Goal: Find specific page/section: Find specific page/section

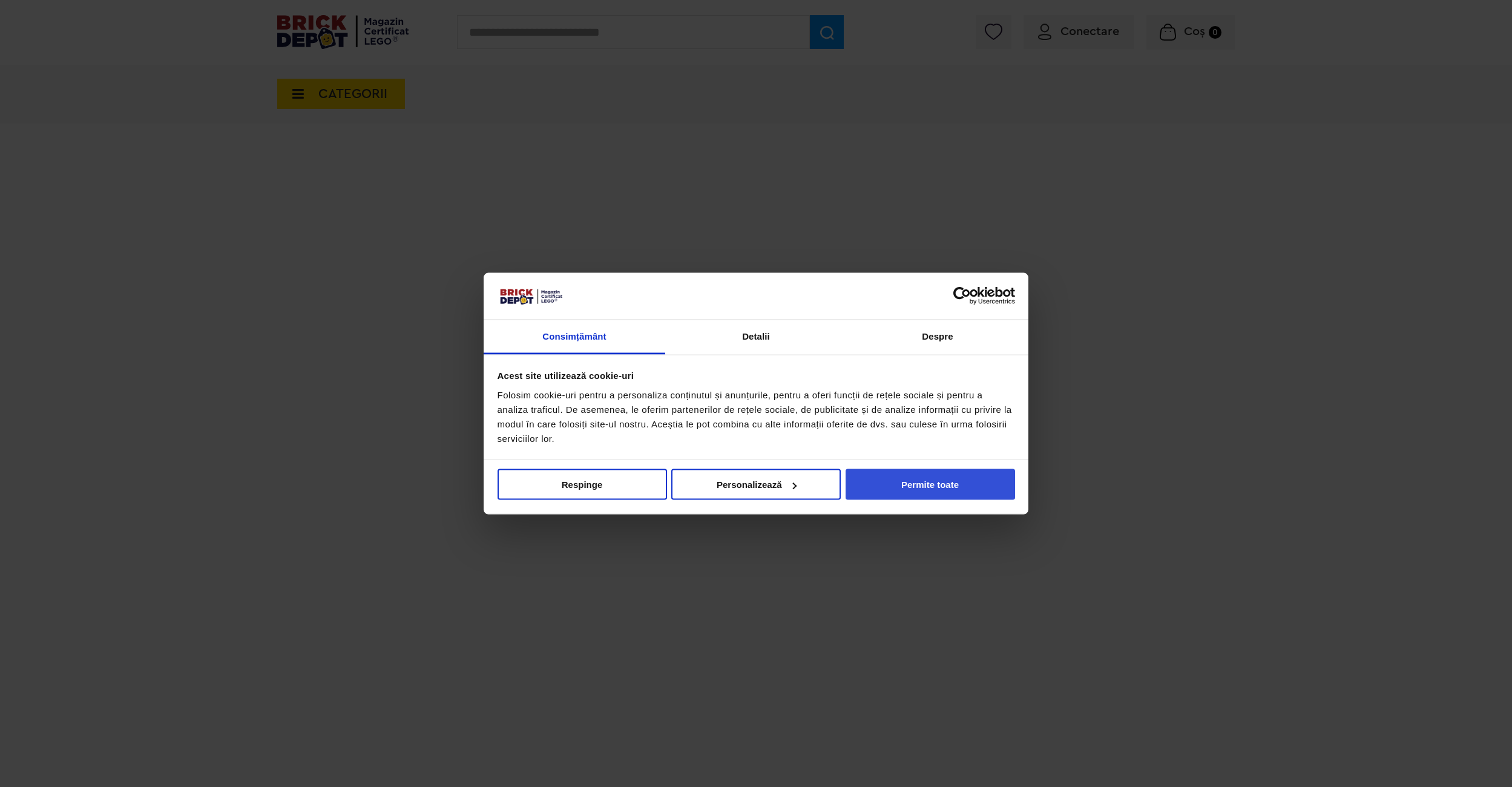
click at [936, 475] on button "Permite toate" at bounding box center [930, 484] width 170 height 31
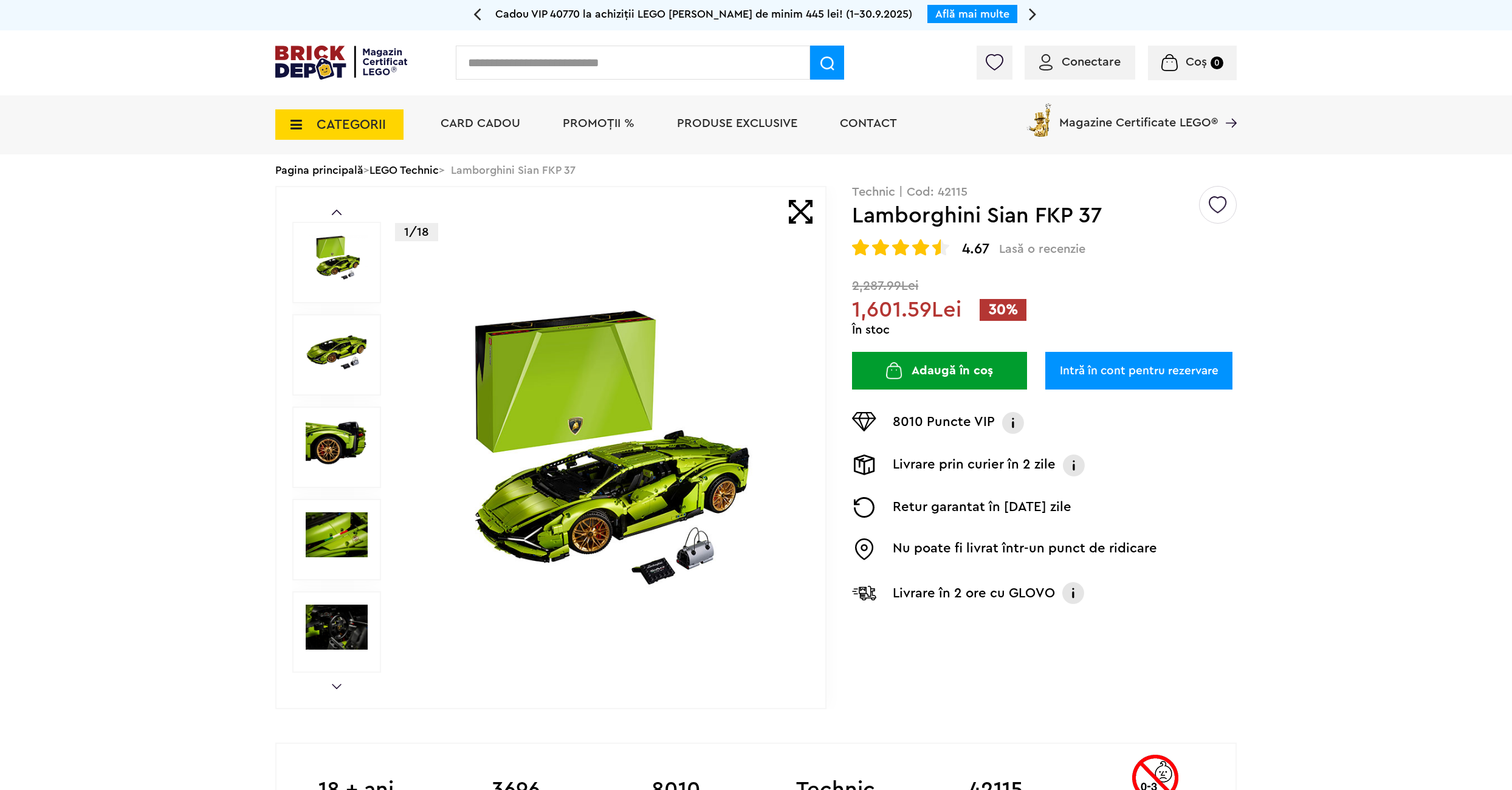
click at [432, 168] on link "LEGO Technic" at bounding box center [404, 170] width 69 height 11
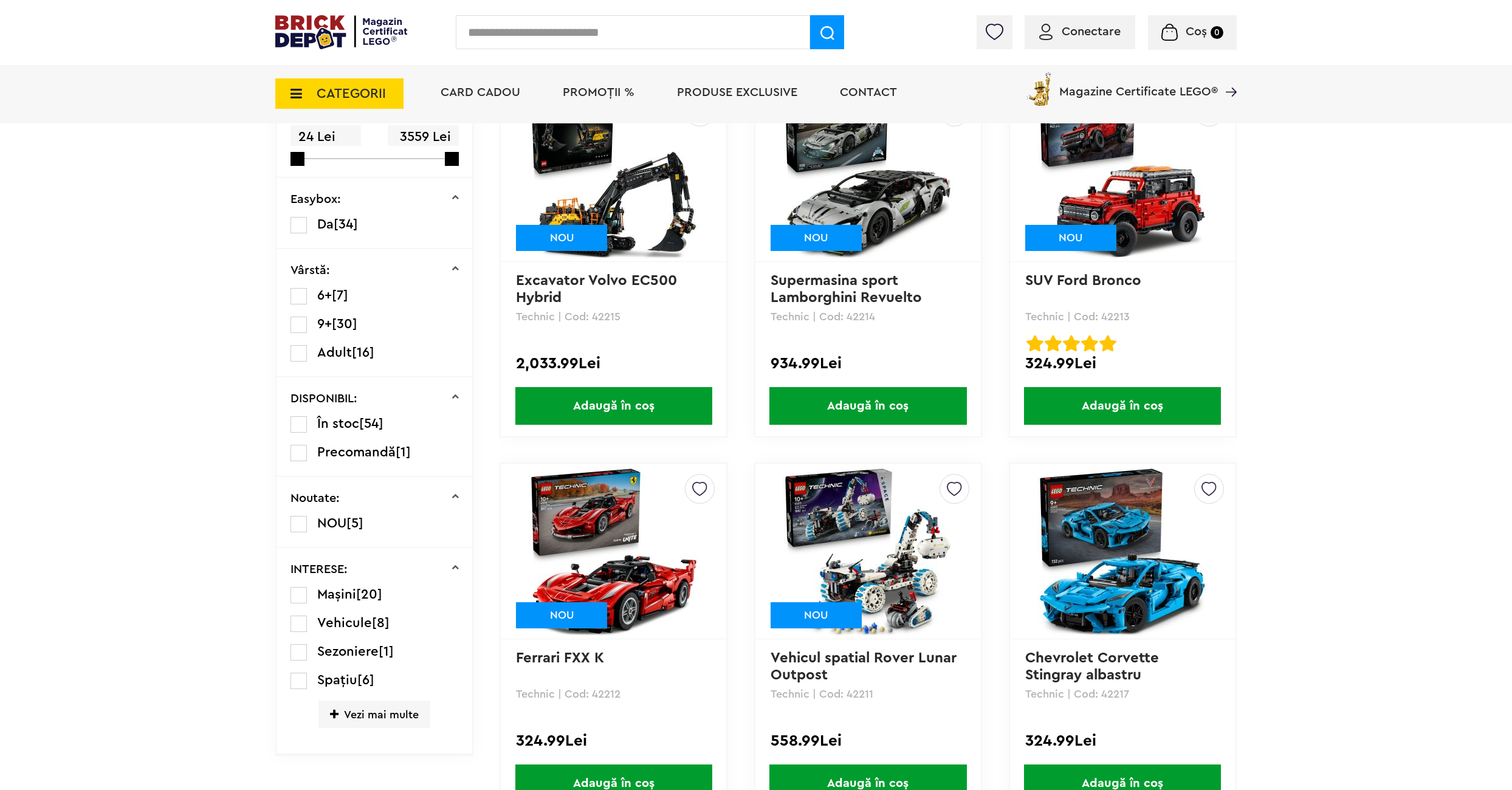
scroll to position [608, 0]
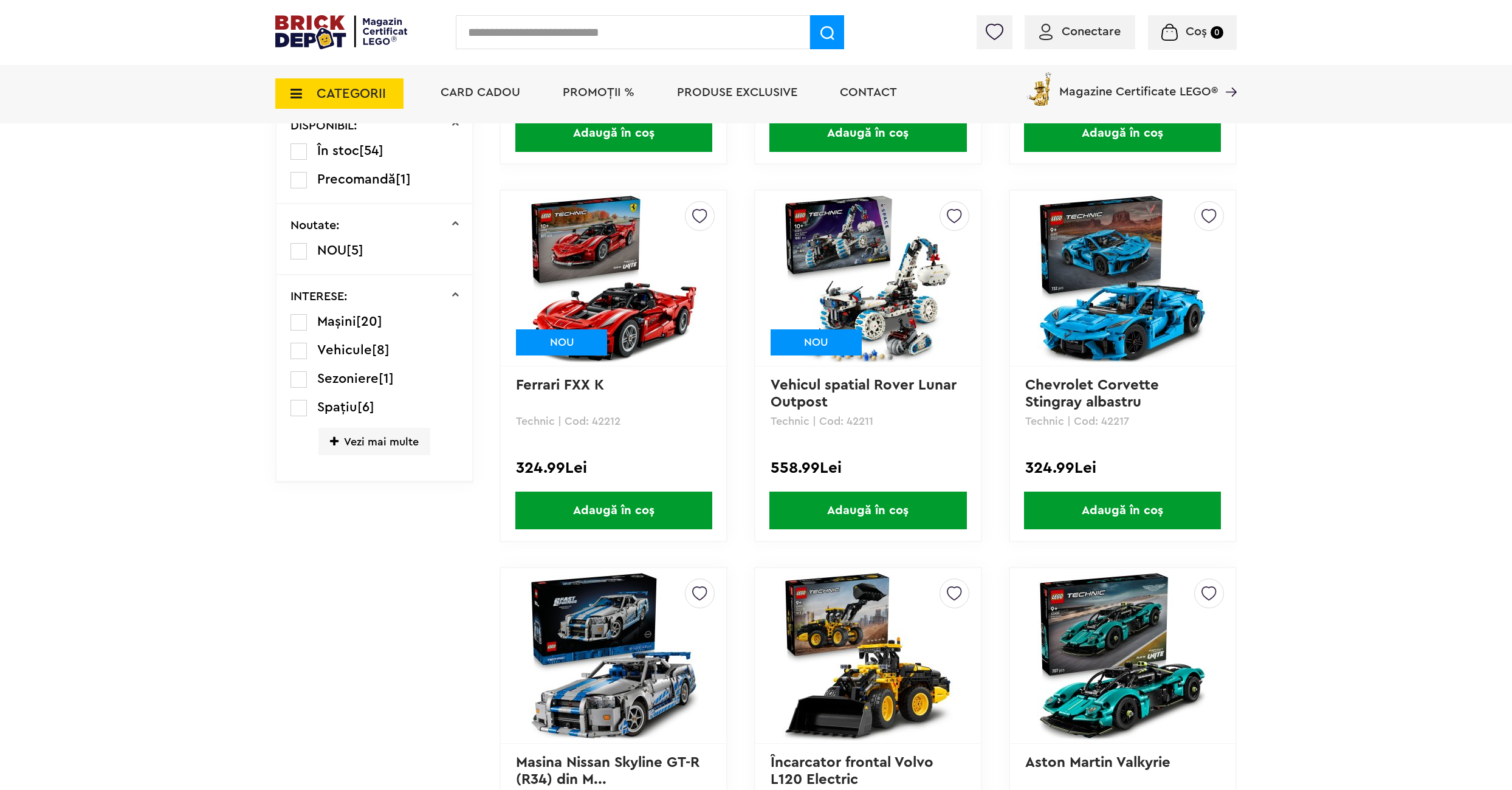
click at [352, 444] on span "Vezi mai multe" at bounding box center [374, 441] width 112 height 27
click at [297, 320] on label at bounding box center [298, 322] width 16 height 16
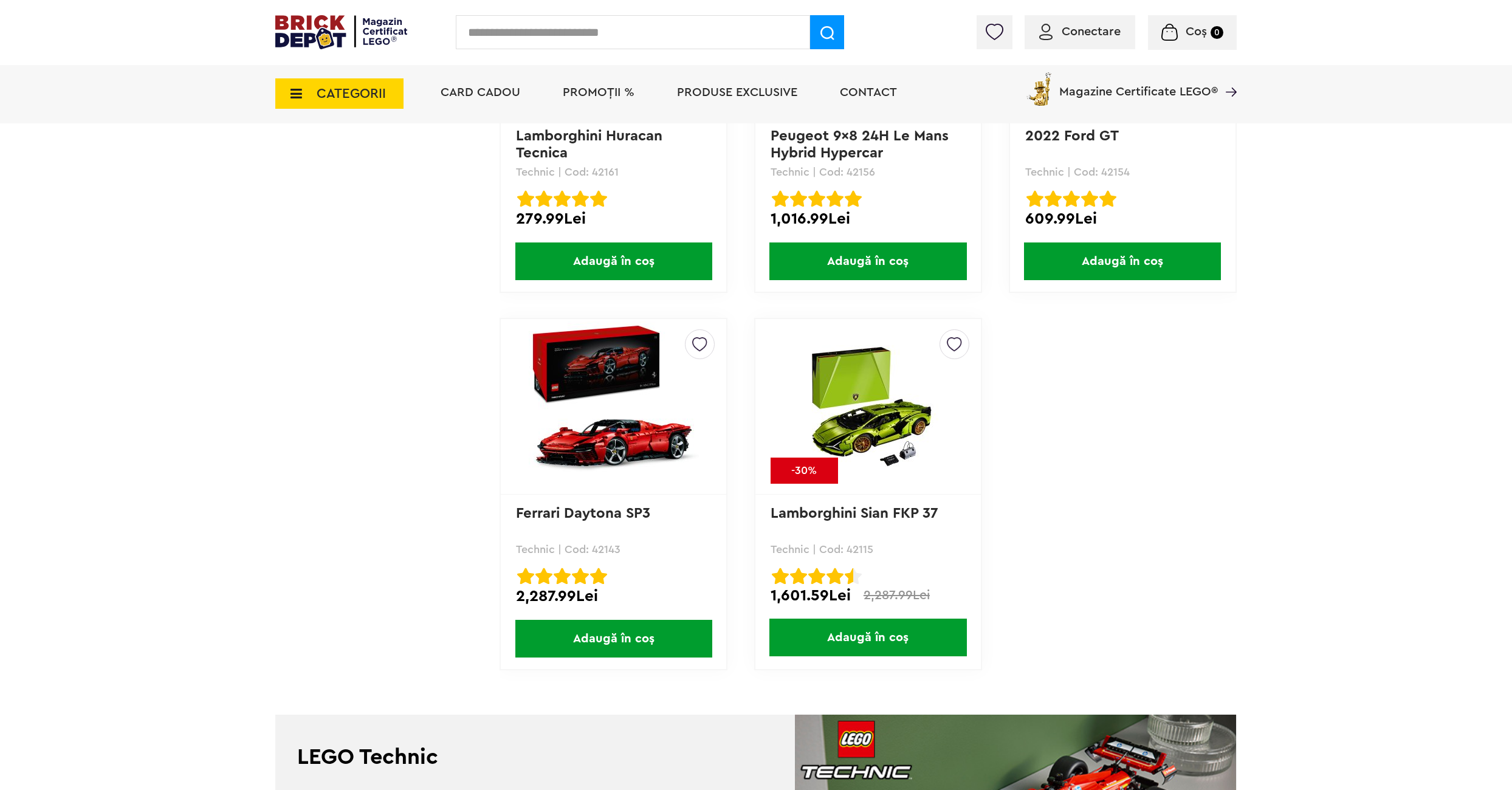
scroll to position [2370, 0]
